Goal: Task Accomplishment & Management: Manage account settings

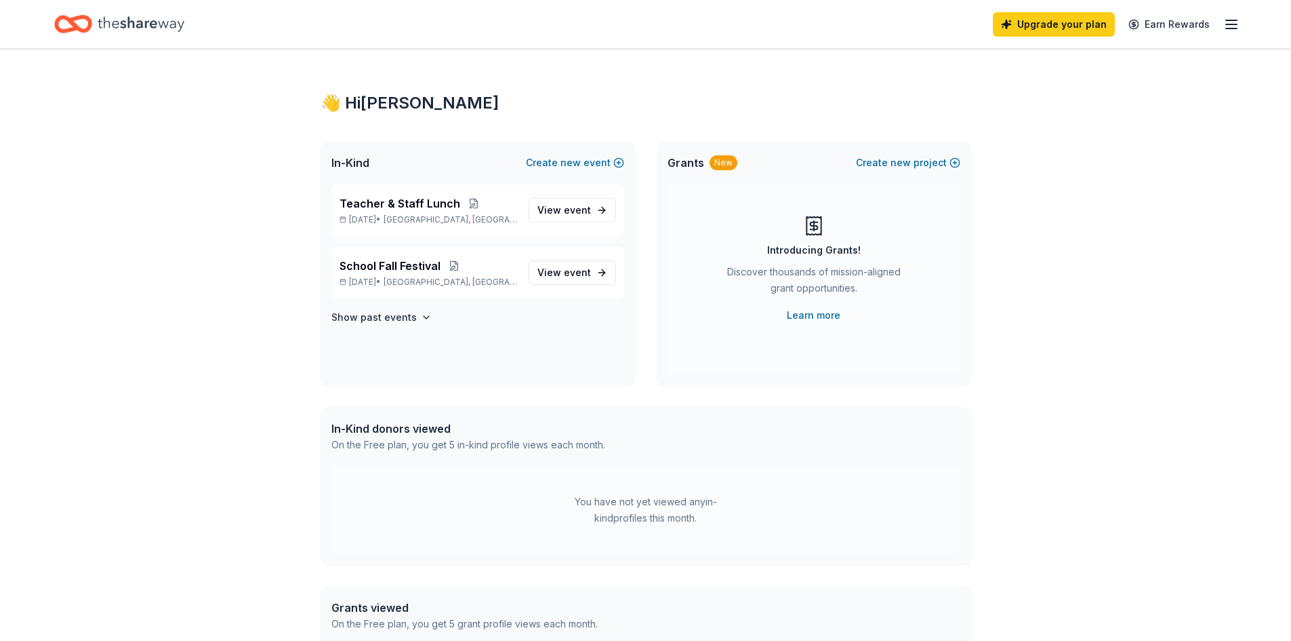
click at [1230, 29] on icon "button" at bounding box center [1231, 24] width 16 height 16
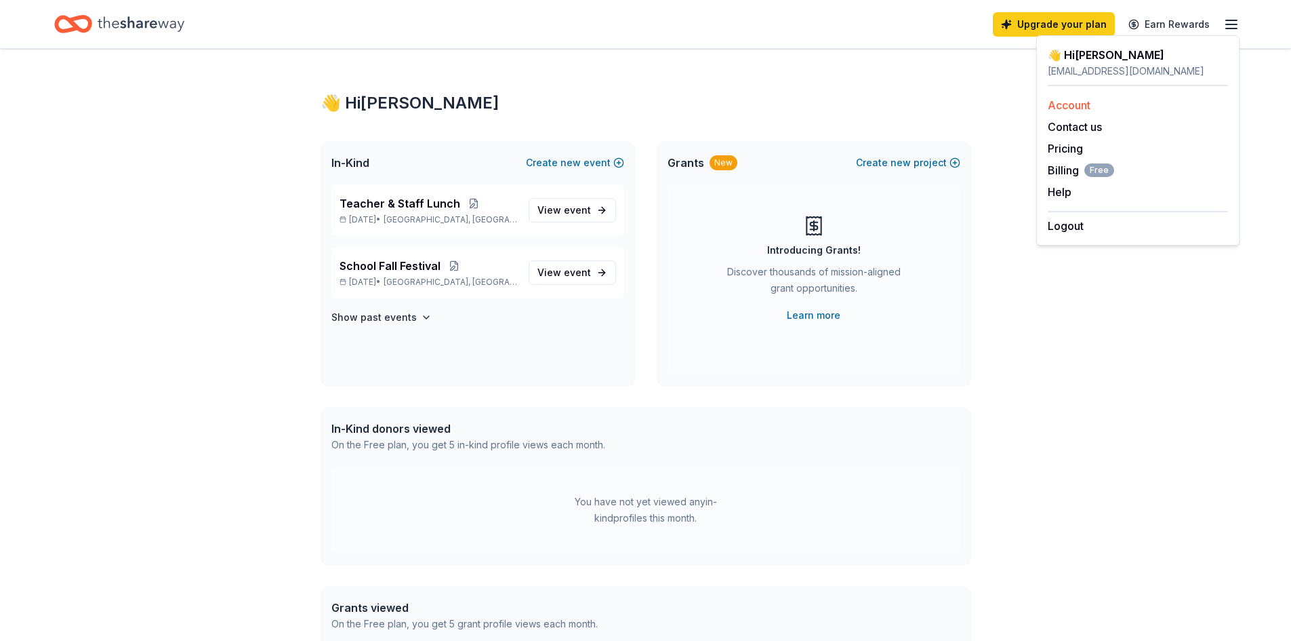
click at [1058, 109] on link "Account" at bounding box center [1069, 105] width 43 height 14
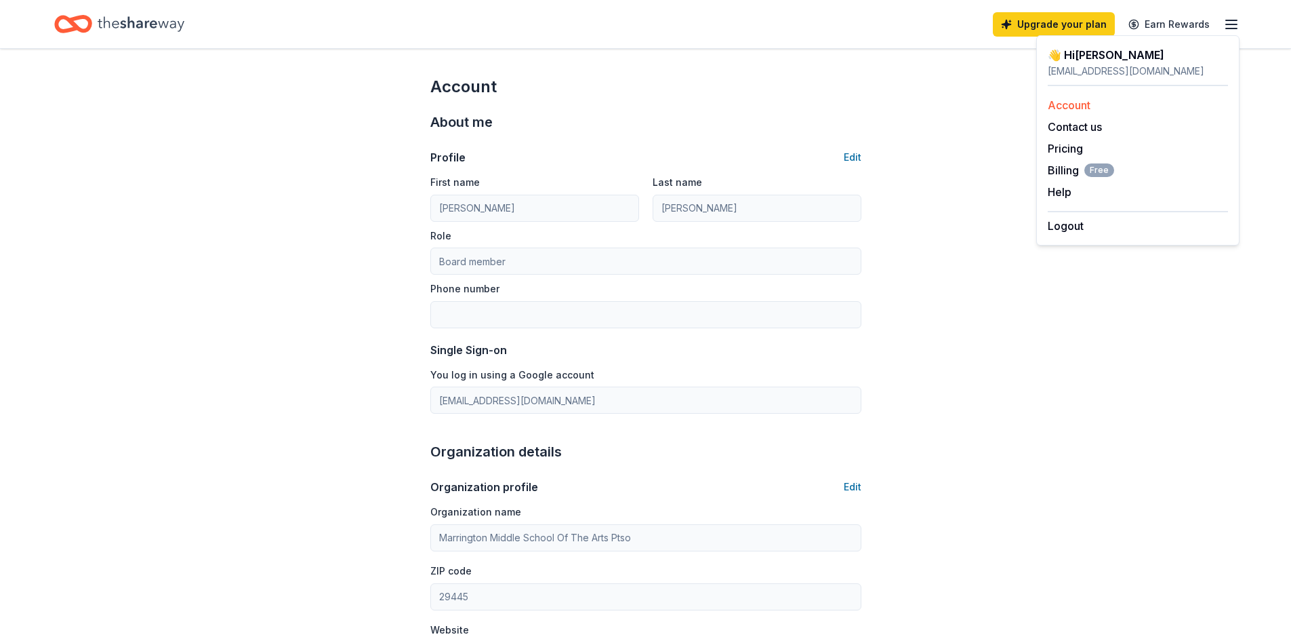
click at [1072, 104] on link "Account" at bounding box center [1069, 105] width 43 height 14
click at [1061, 125] on button "Contact us" at bounding box center [1075, 127] width 54 height 16
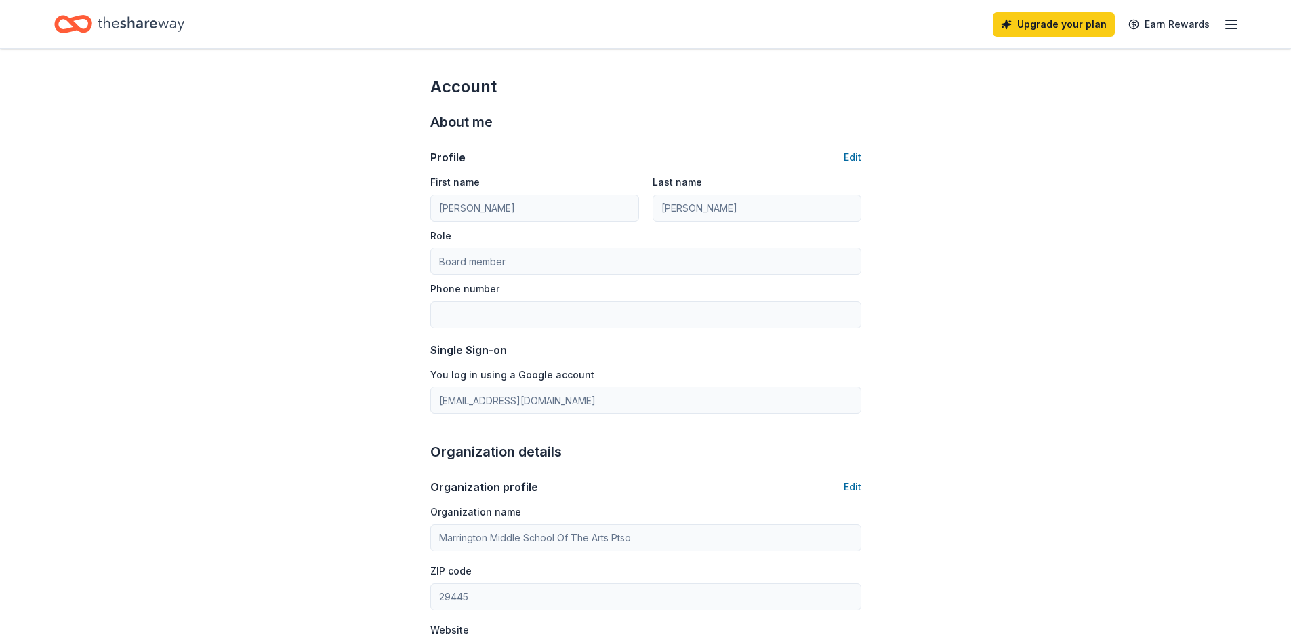
click at [1234, 33] on div "Upgrade your plan Earn Rewards" at bounding box center [1116, 24] width 247 height 32
click at [1234, 29] on icon "button" at bounding box center [1231, 24] width 16 height 16
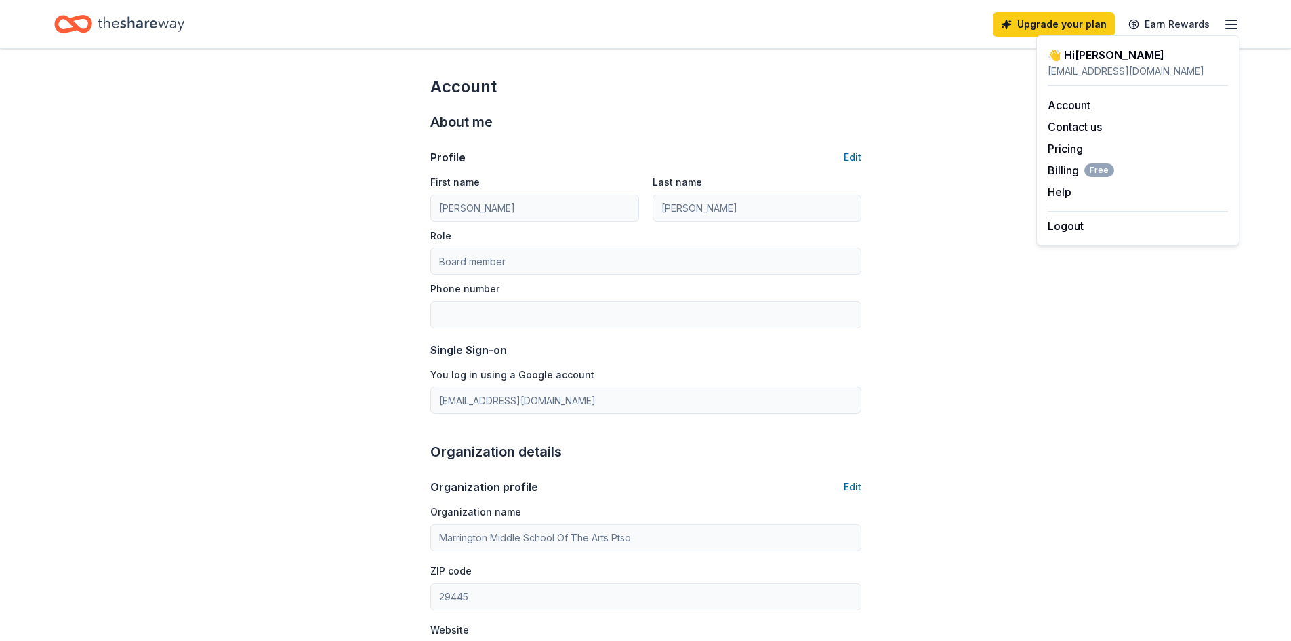
click at [1080, 84] on div "👋 Hi [PERSON_NAME] [EMAIL_ADDRESS][DOMAIN_NAME]" at bounding box center [1138, 66] width 180 height 39
click at [1079, 76] on div "[EMAIL_ADDRESS][DOMAIN_NAME]" at bounding box center [1138, 71] width 180 height 16
click at [1065, 147] on link "Pricing" at bounding box center [1065, 149] width 35 height 14
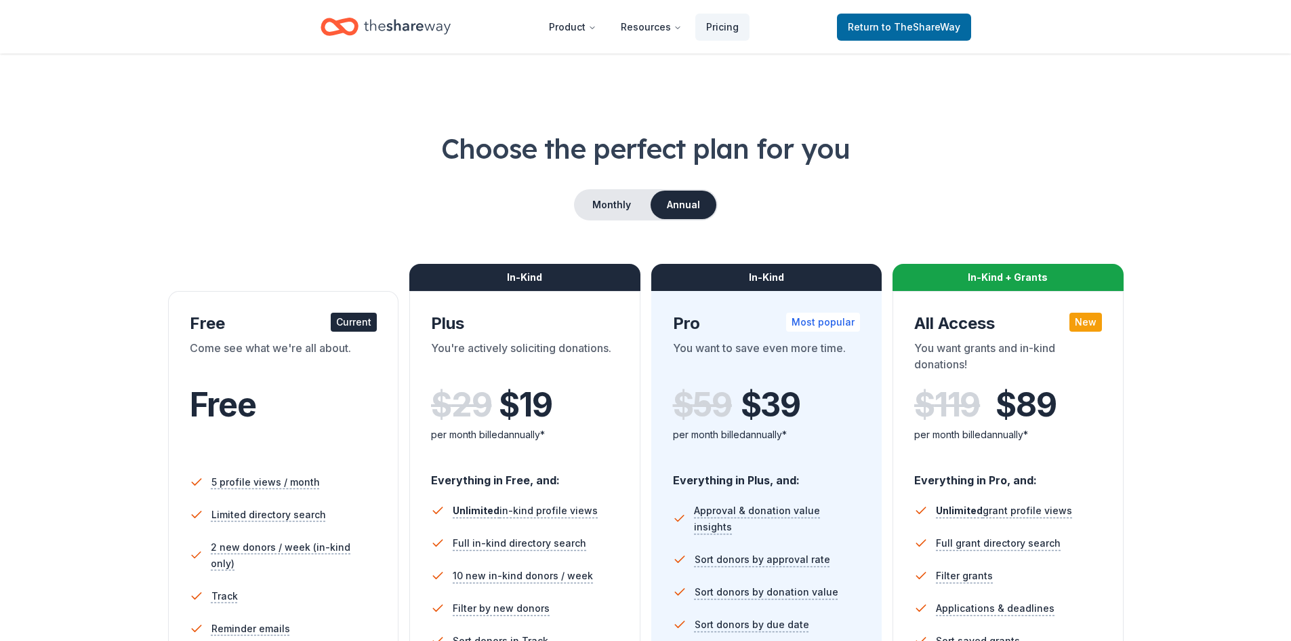
click at [306, 406] on div "Free" at bounding box center [284, 405] width 188 height 38
click at [634, 203] on button "Monthly" at bounding box center [611, 204] width 73 height 28
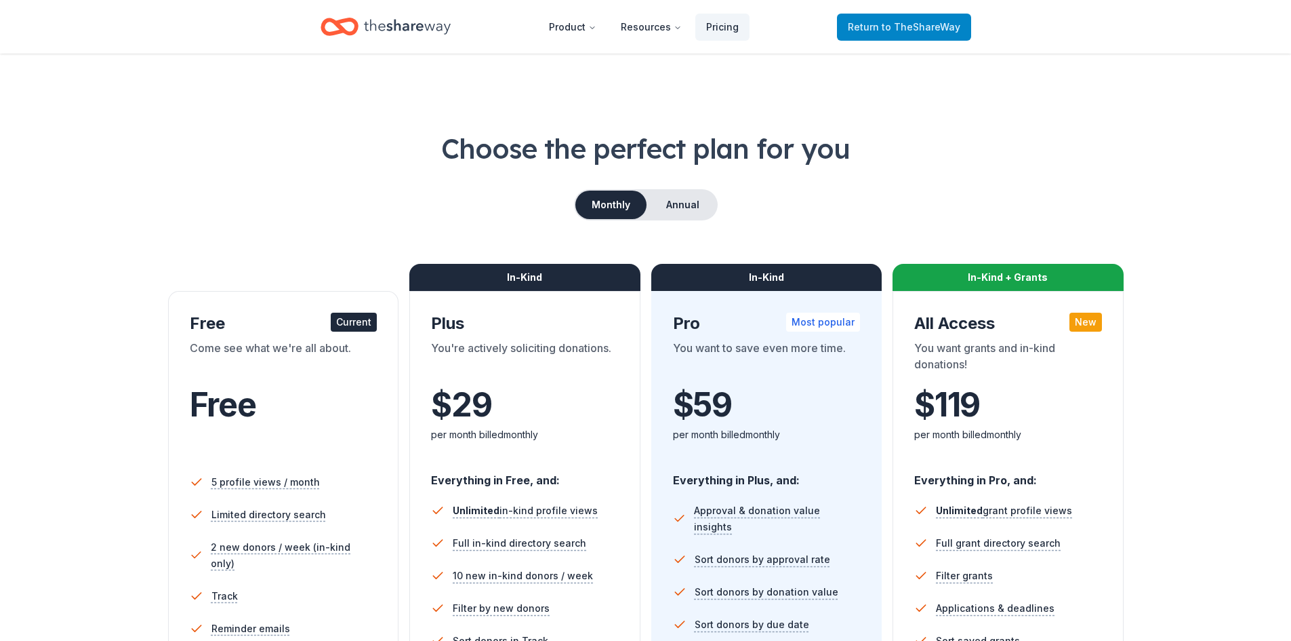
click at [866, 26] on span "Return to TheShareWay" at bounding box center [904, 27] width 113 height 16
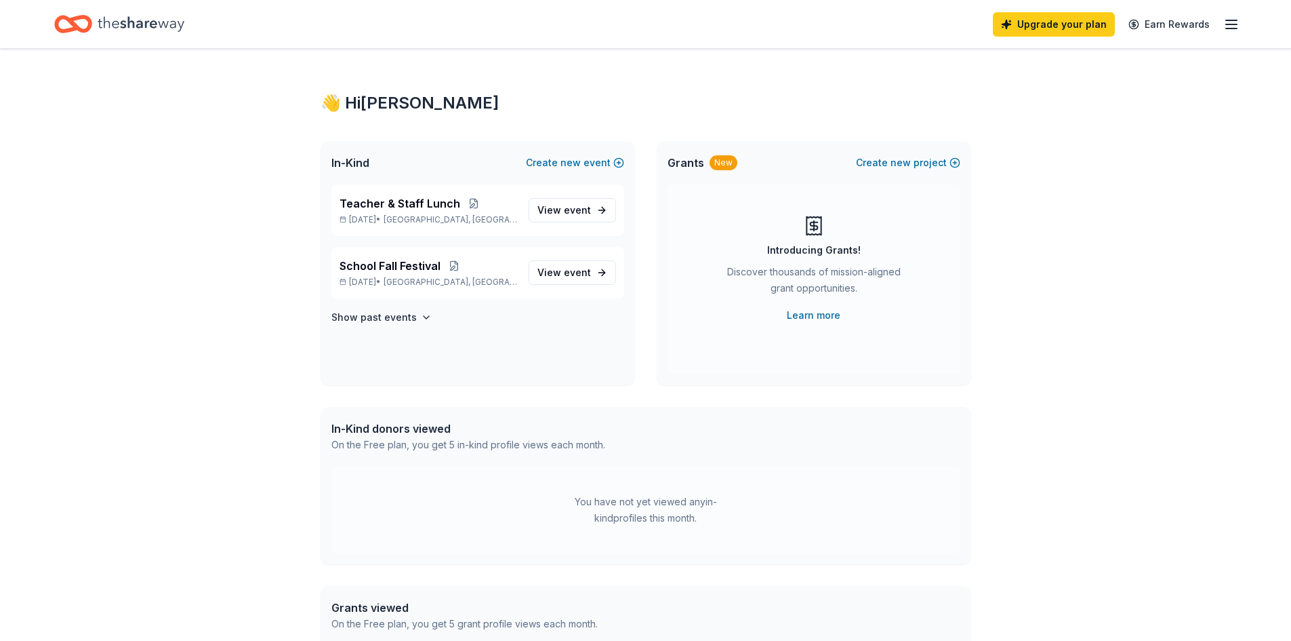
click at [401, 308] on div "Teacher & Staff Lunch [DATE] • [GEOGRAPHIC_DATA], SC View event School Fall Fes…" at bounding box center [478, 284] width 315 height 201
click at [403, 323] on h4 "Show past events" at bounding box center [373, 317] width 85 height 16
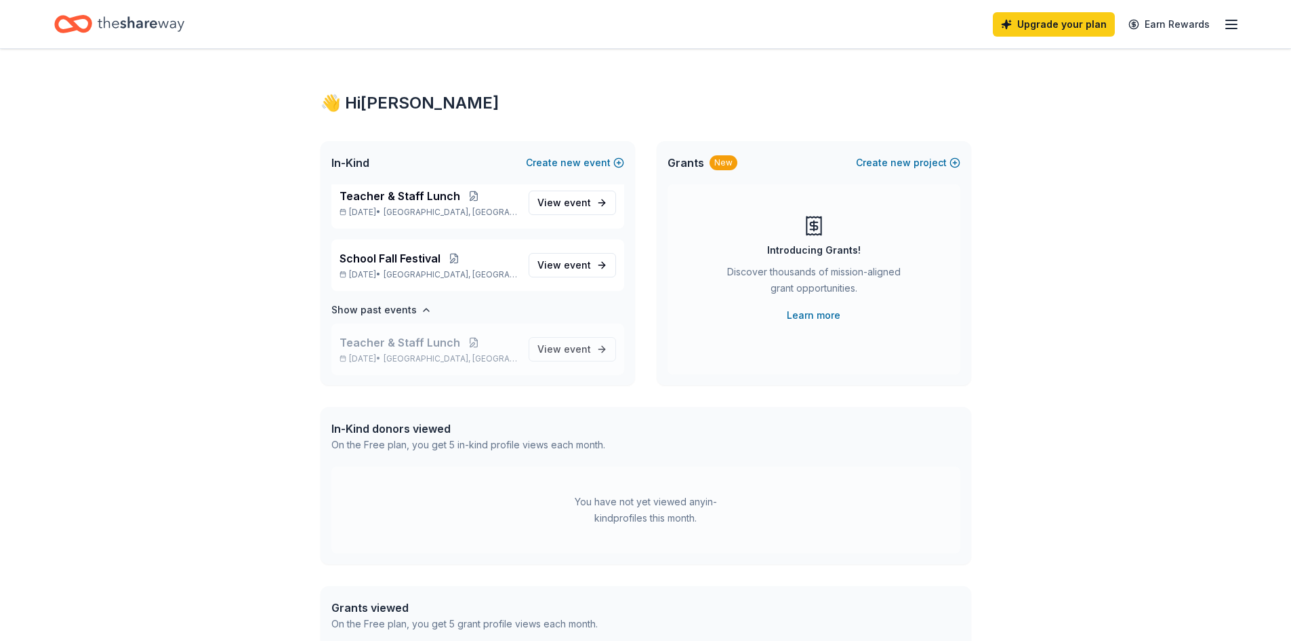
scroll to position [8, 0]
click at [1239, 27] on icon "button" at bounding box center [1231, 24] width 16 height 16
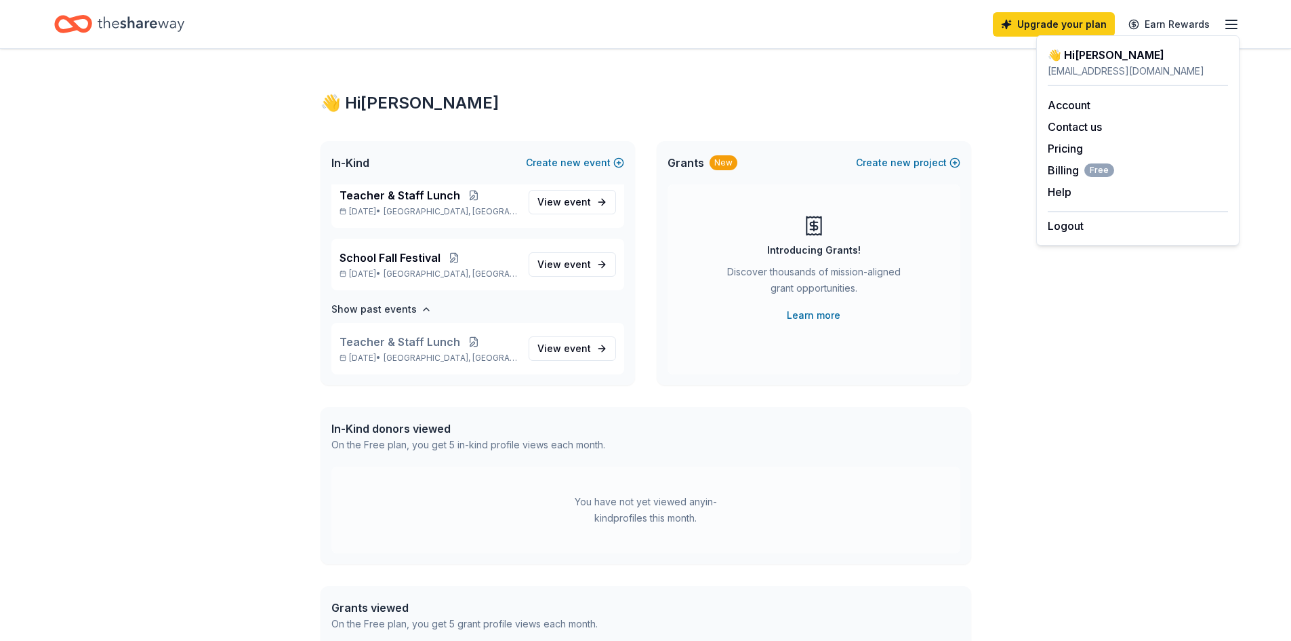
click at [1076, 63] on div "[EMAIL_ADDRESS][DOMAIN_NAME]" at bounding box center [1138, 71] width 180 height 16
drag, startPoint x: 1069, startPoint y: 52, endPoint x: 1060, endPoint y: 52, distance: 8.8
click at [1068, 52] on div "👋 Hi [PERSON_NAME]" at bounding box center [1138, 55] width 180 height 16
click at [1053, 52] on div "👋 Hi [PERSON_NAME]" at bounding box center [1138, 55] width 180 height 16
click at [1070, 52] on div "👋 Hi [PERSON_NAME]" at bounding box center [1138, 55] width 180 height 16
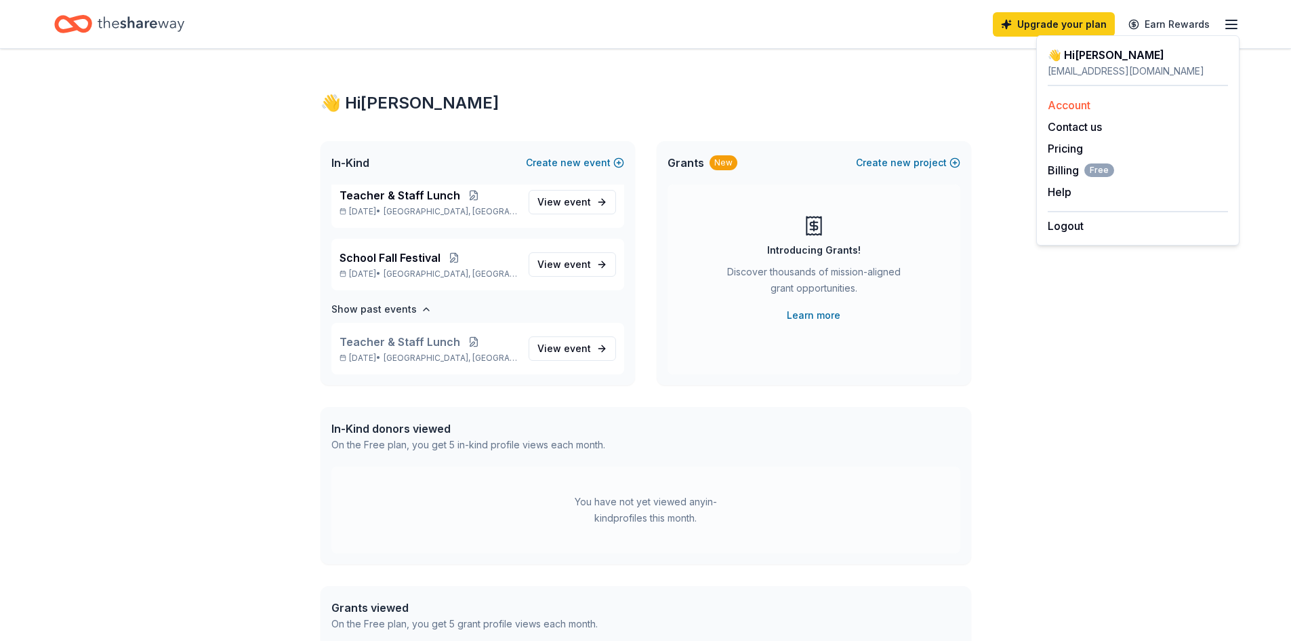
click at [1075, 101] on link "Account" at bounding box center [1069, 105] width 43 height 14
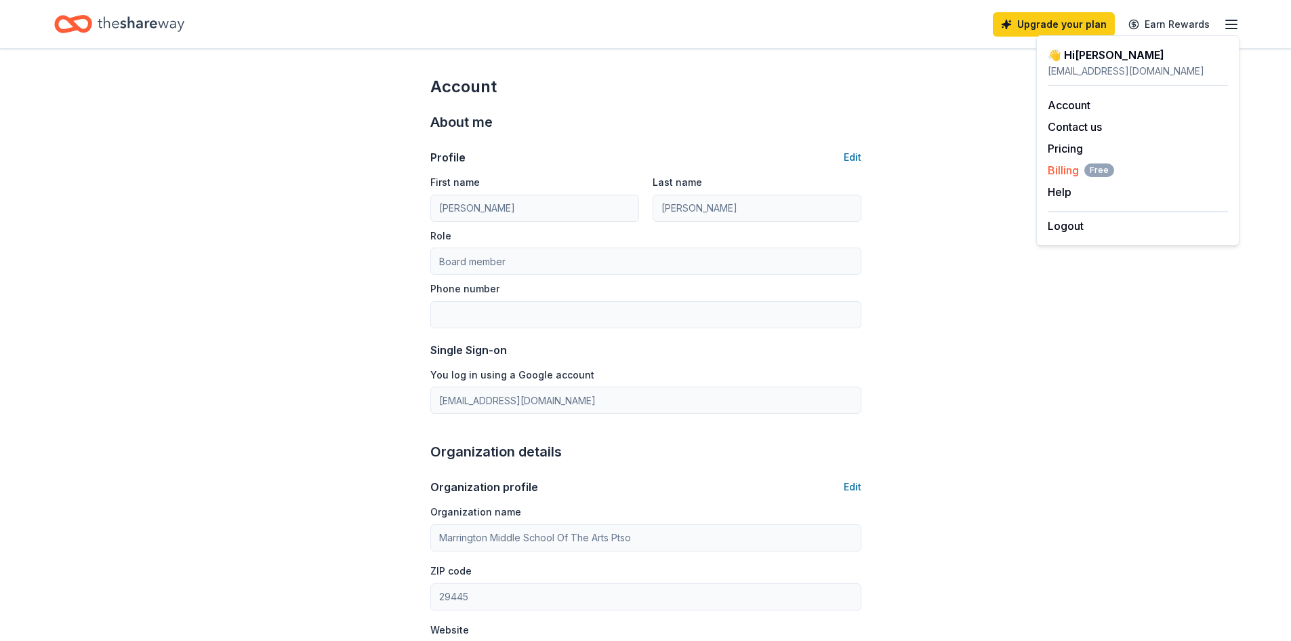
click at [1064, 174] on span "Billing Free" at bounding box center [1081, 170] width 66 height 16
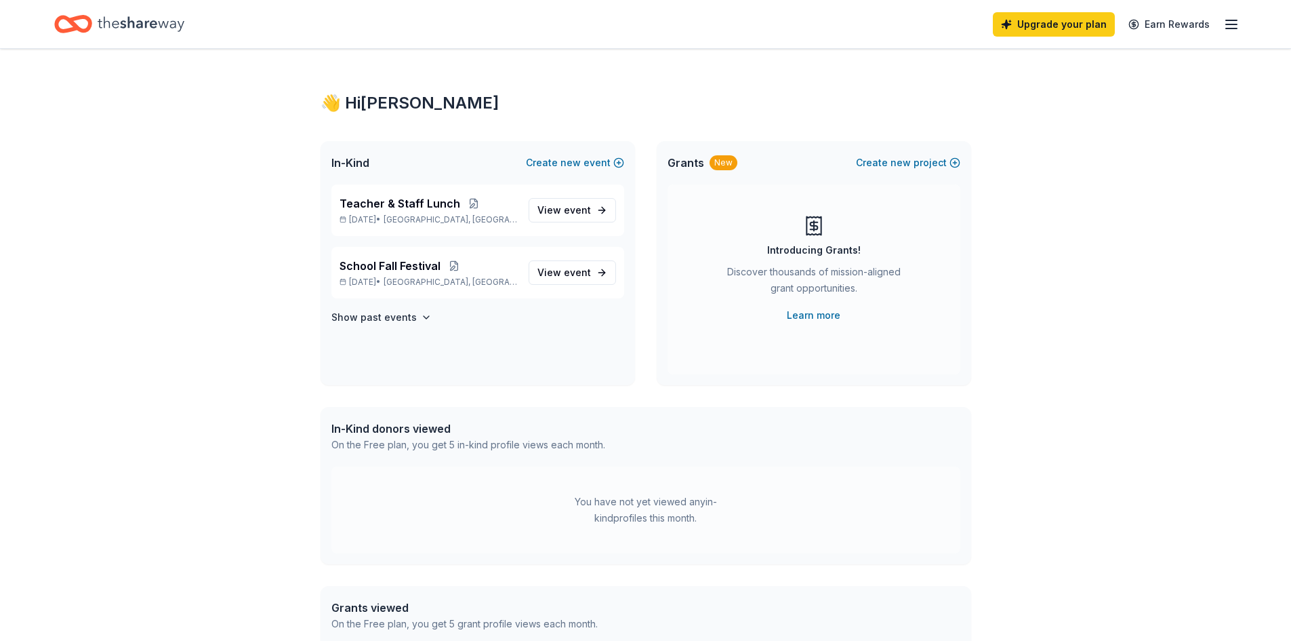
click at [381, 100] on div "👋 Hi [PERSON_NAME]" at bounding box center [646, 103] width 651 height 22
click at [337, 109] on div "👋 Hi [PERSON_NAME]" at bounding box center [646, 103] width 651 height 22
click at [337, 107] on div "👋 Hi [PERSON_NAME]" at bounding box center [646, 103] width 651 height 22
click at [344, 106] on div "👋 Hi [PERSON_NAME]" at bounding box center [646, 103] width 651 height 22
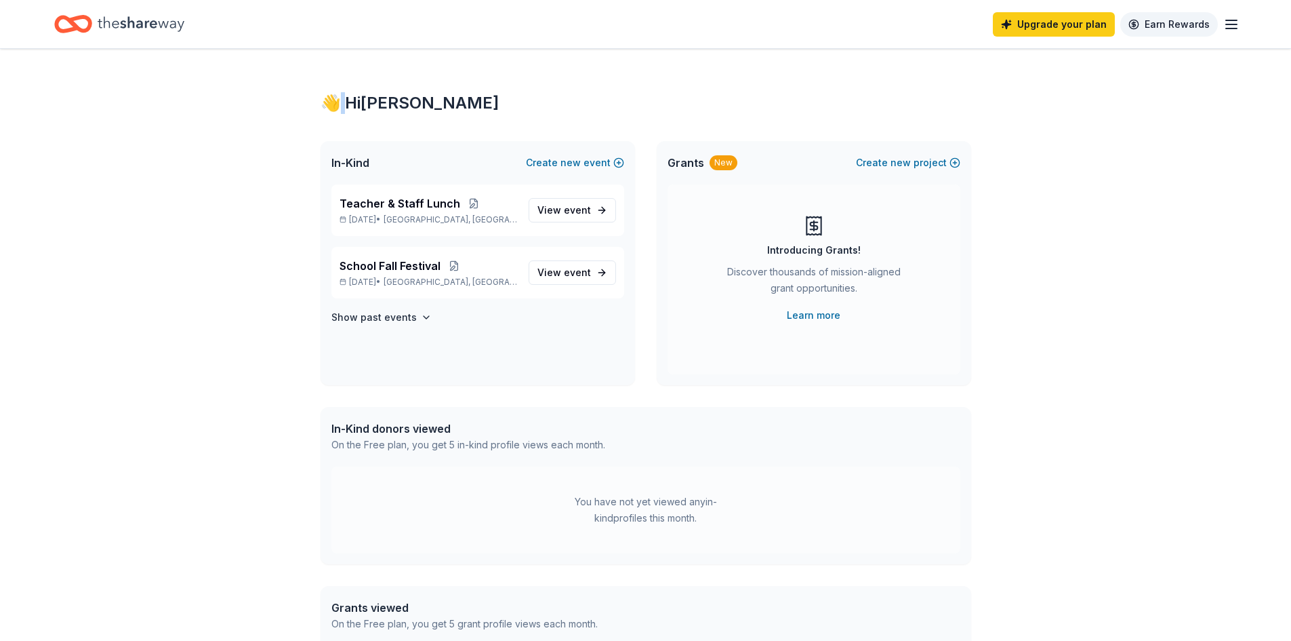
click at [1216, 24] on link "Earn Rewards" at bounding box center [1169, 24] width 98 height 24
click at [1231, 24] on line "button" at bounding box center [1231, 24] width 11 height 0
click at [1234, 28] on line "button" at bounding box center [1231, 28] width 11 height 0
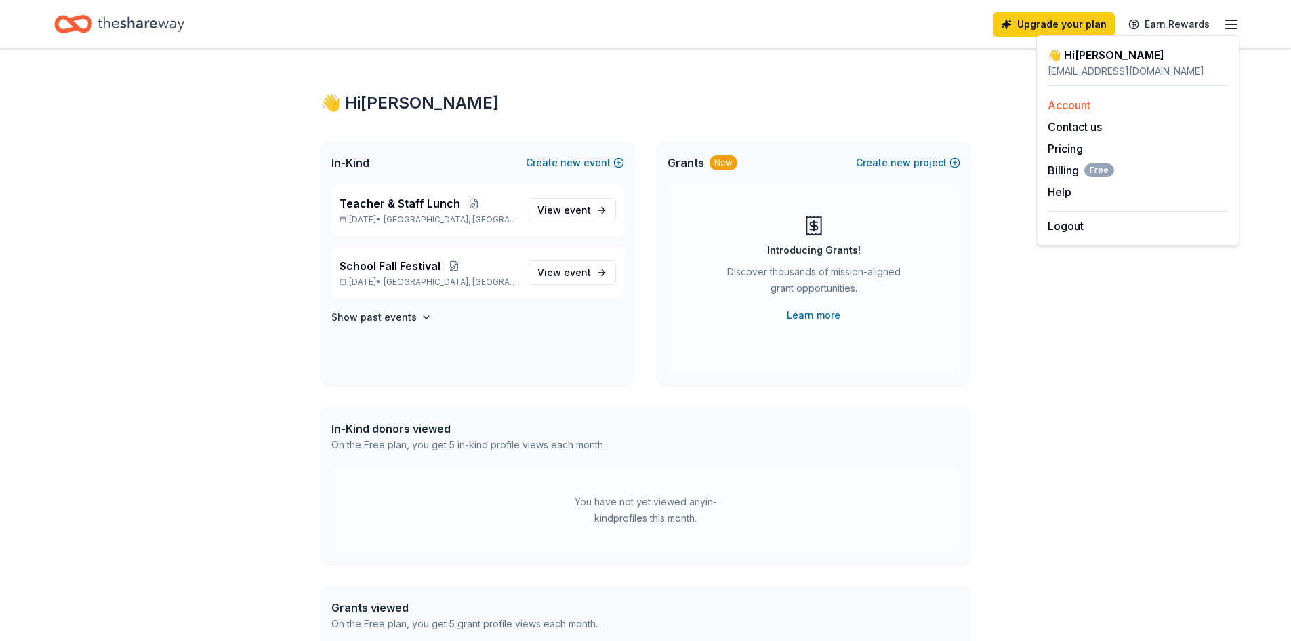
click at [1072, 106] on link "Account" at bounding box center [1069, 105] width 43 height 14
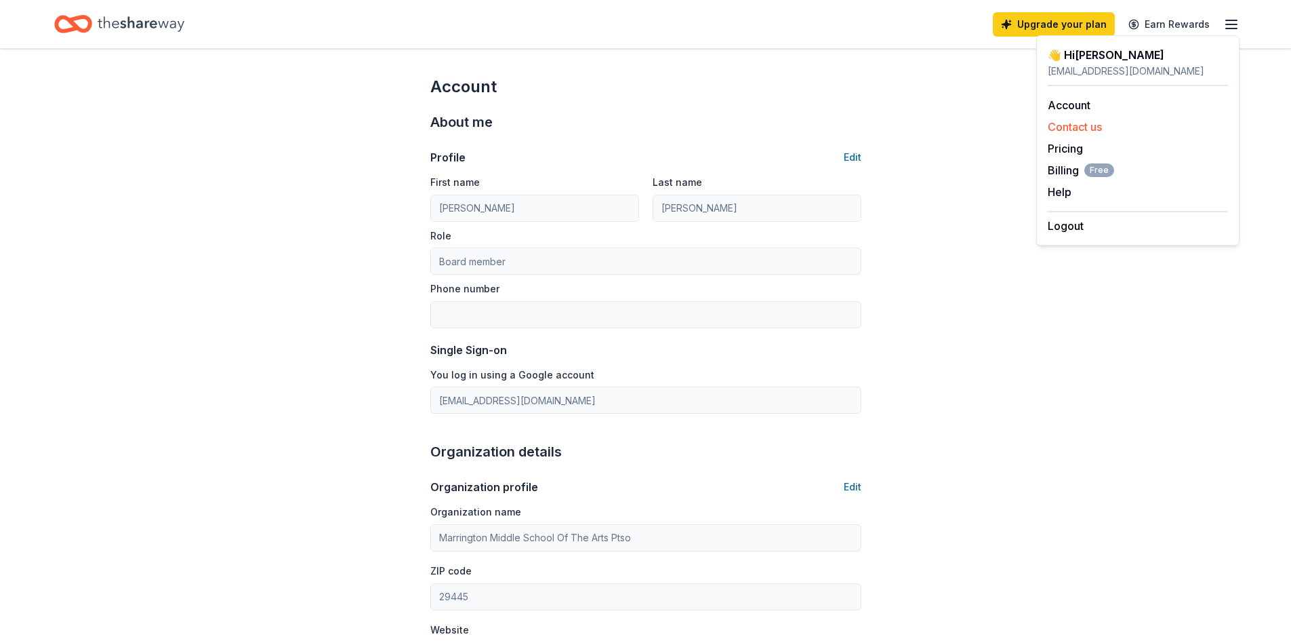
click at [1069, 124] on button "Contact us" at bounding box center [1075, 127] width 54 height 16
